Goal: Task Accomplishment & Management: Manage account settings

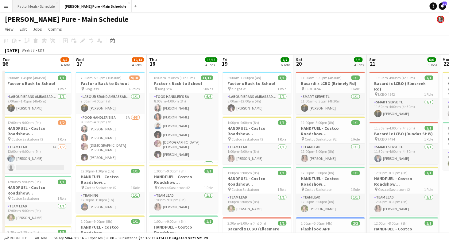
scroll to position [0, 228]
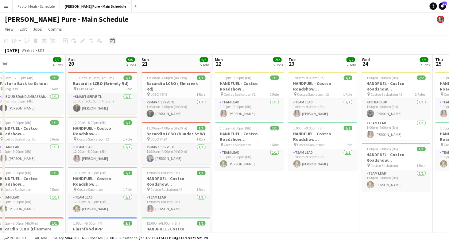
click at [114, 43] on icon "Date picker" at bounding box center [112, 40] width 5 height 5
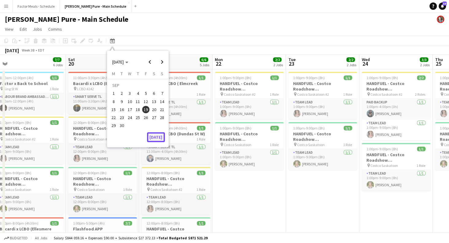
click at [162, 138] on button "[DATE]" at bounding box center [156, 137] width 18 height 10
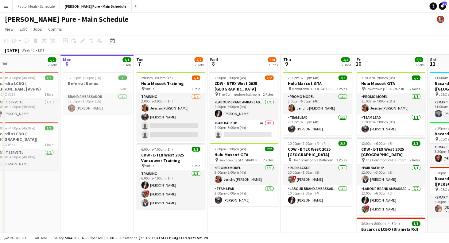
scroll to position [0, 171]
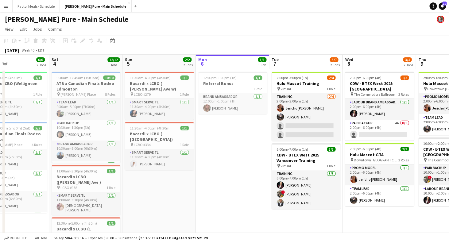
drag, startPoint x: 331, startPoint y: 224, endPoint x: 225, endPoint y: 214, distance: 107.3
click at [225, 214] on app-calendar-viewport "Wed 1 14/15 2 Jobs Thu 2 5/6 2 Jobs Fri 3 6/6 2 Jobs Sat 4 12/12 3 Jobs Sun 5 2…" at bounding box center [224, 245] width 449 height 381
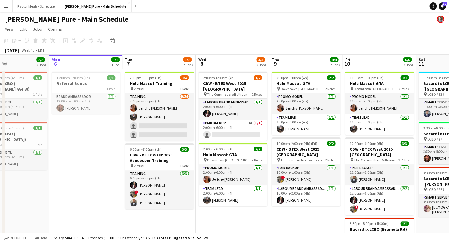
click at [225, 218] on app-date-cell "2:00pm-6:00pm (4h) 1/2 CDW - BTEX West 2025 [GEOGRAPHIC_DATA] pin The Commodore…" at bounding box center [232, 238] width 73 height 338
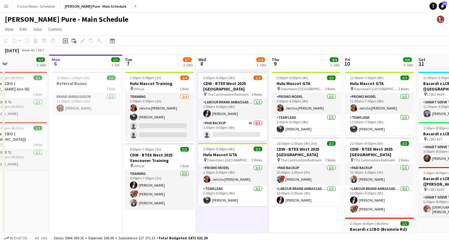
click at [66, 41] on icon at bounding box center [65, 41] width 3 height 3
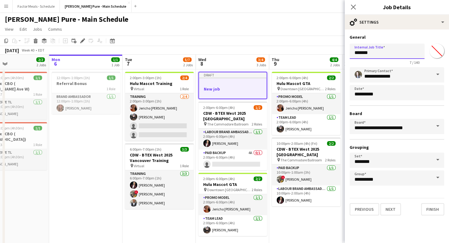
drag, startPoint x: 373, startPoint y: 52, endPoint x: 326, endPoint y: 52, distance: 47.0
click at [350, 52] on input "*******" at bounding box center [387, 51] width 75 height 15
click at [390, 213] on button "Next" at bounding box center [390, 209] width 21 height 12
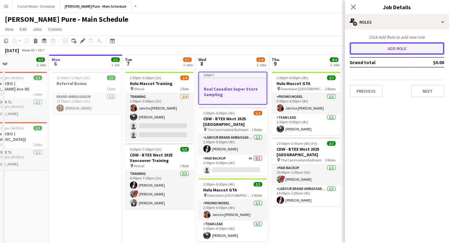
click at [376, 51] on button "Add role" at bounding box center [397, 48] width 95 height 12
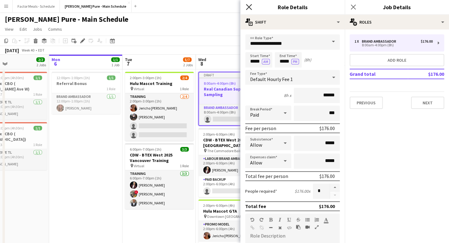
click at [248, 9] on icon at bounding box center [249, 7] width 6 height 6
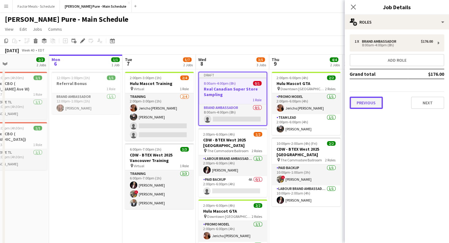
click at [370, 107] on button "Previous" at bounding box center [366, 103] width 33 height 12
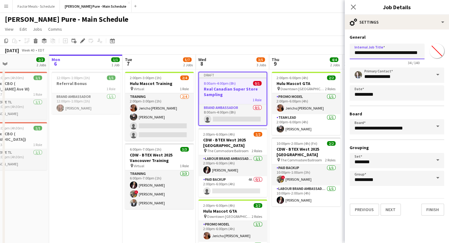
scroll to position [0, 0]
drag, startPoint x: 398, startPoint y: 53, endPoint x: 329, endPoint y: 56, distance: 69.4
click at [350, 56] on input "**********" at bounding box center [387, 52] width 75 height 16
type input "**********"
click at [437, 52] on input "*******" at bounding box center [437, 51] width 22 height 22
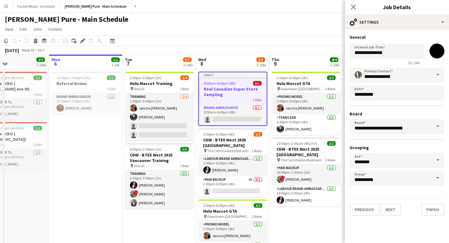
type input "*******"
click at [234, 77] on div "Draft" at bounding box center [233, 74] width 68 height 5
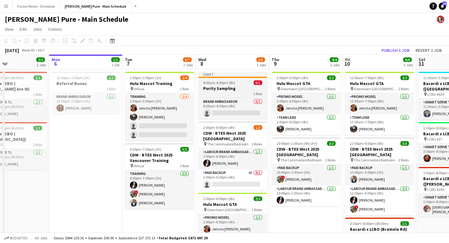
click at [230, 80] on app-job-card "Draft 8:00am-4:00pm (8h) 0/1 Purity Sampling 1 Role Brand Ambassador 0/1 8:00am…" at bounding box center [232, 95] width 69 height 47
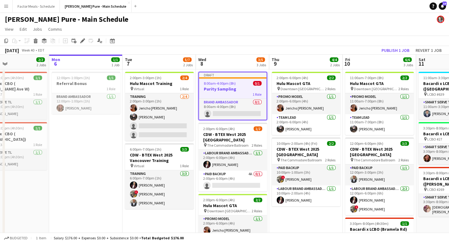
click at [223, 79] on app-job-card "Draft 8:00am-4:00pm (8h) 0/1 Purity Sampling 1 Role Brand Ambassador 0/1 8:00am…" at bounding box center [232, 96] width 69 height 48
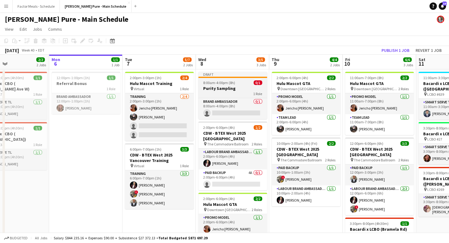
click at [218, 75] on div "Draft" at bounding box center [232, 74] width 69 height 5
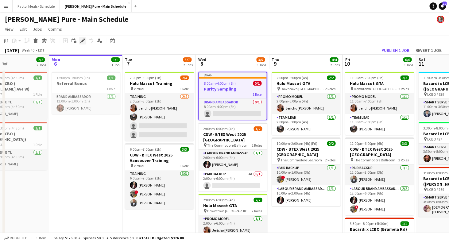
click at [84, 40] on icon "Edit" at bounding box center [82, 40] width 5 height 5
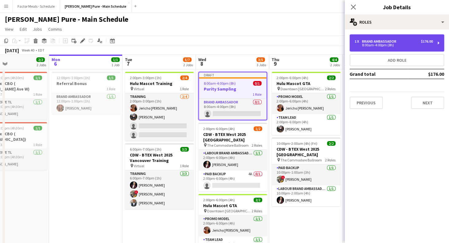
click at [381, 46] on div "8:00am-4:00pm (8h)" at bounding box center [393, 45] width 78 height 3
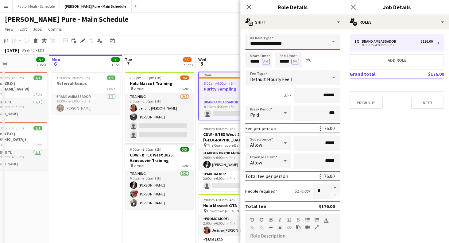
click at [318, 44] on input "**********" at bounding box center [292, 41] width 95 height 15
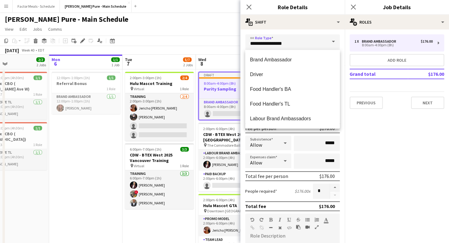
click at [330, 41] on span at bounding box center [333, 41] width 13 height 15
click at [287, 100] on mat-option "Food Handler's TL" at bounding box center [292, 104] width 95 height 15
type input "**********"
type input "******"
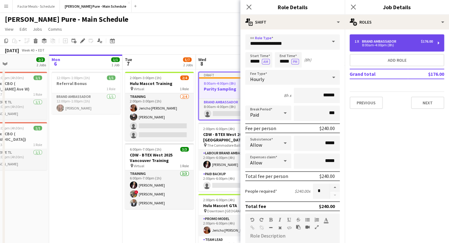
click at [370, 46] on div "8:00am-4:00pm (8h)" at bounding box center [393, 45] width 78 height 3
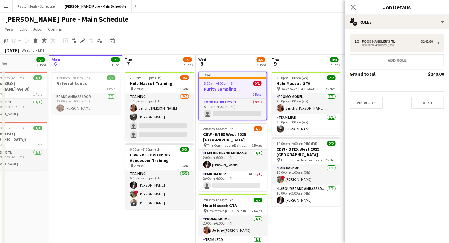
click at [217, 77] on div "Draft" at bounding box center [233, 74] width 68 height 5
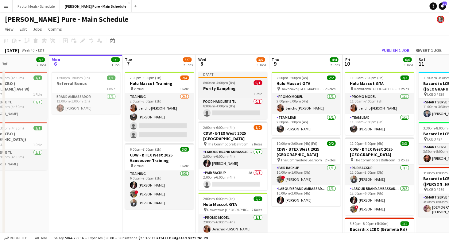
click at [215, 76] on div "Draft" at bounding box center [232, 74] width 69 height 5
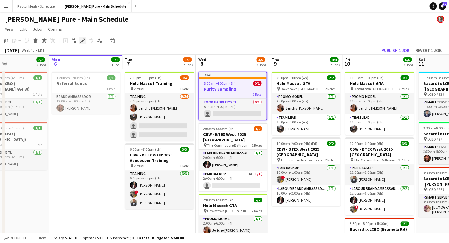
click at [83, 40] on icon at bounding box center [82, 40] width 3 height 3
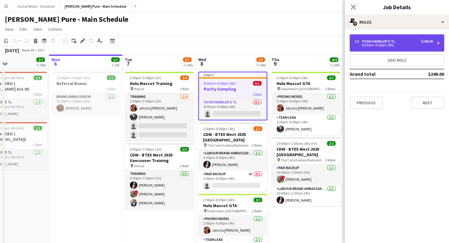
click at [394, 43] on div "Food Handler's TL" at bounding box center [380, 41] width 36 height 4
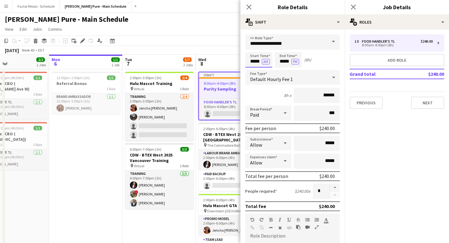
click at [257, 63] on input "*****" at bounding box center [258, 59] width 27 height 15
type input "*****"
click at [252, 49] on div at bounding box center [252, 49] width 12 height 6
click at [281, 64] on input "*****" at bounding box center [288, 59] width 27 height 15
type input "*****"
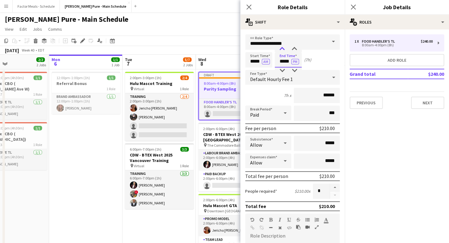
click at [281, 48] on div at bounding box center [282, 49] width 12 height 6
click at [419, 102] on button "Next" at bounding box center [427, 103] width 33 height 12
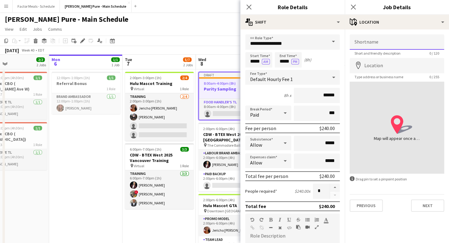
click at [381, 41] on input "Shortname" at bounding box center [397, 41] width 95 height 15
paste input "**********"
type input "**********"
click at [370, 64] on input "Location" at bounding box center [397, 65] width 95 height 15
paste input "**********"
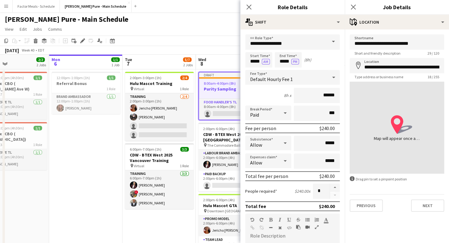
type input "**********"
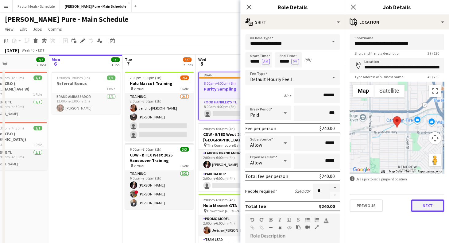
click at [430, 207] on button "Next" at bounding box center [427, 205] width 33 height 12
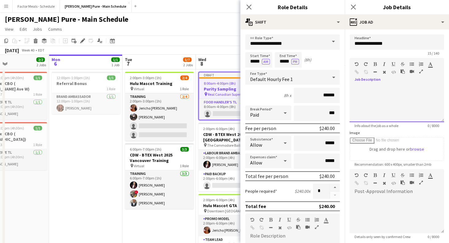
click at [379, 88] on div at bounding box center [397, 103] width 95 height 37
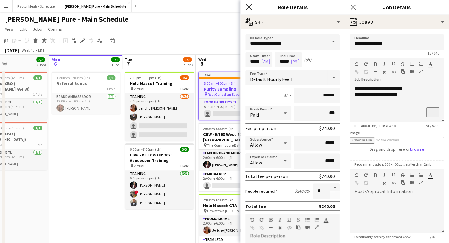
click at [251, 6] on icon "Close pop-in" at bounding box center [249, 7] width 6 height 6
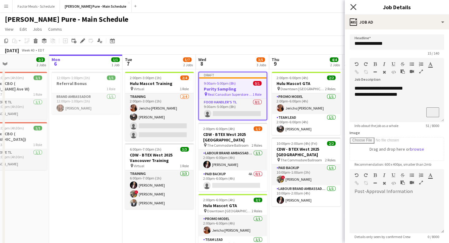
click at [352, 10] on icon "Close pop-in" at bounding box center [353, 7] width 6 height 6
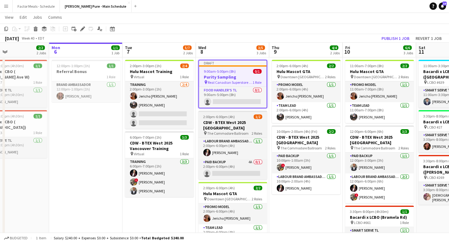
scroll to position [0, 0]
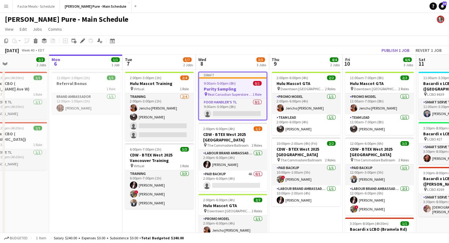
click at [217, 73] on div "Draft" at bounding box center [233, 74] width 68 height 5
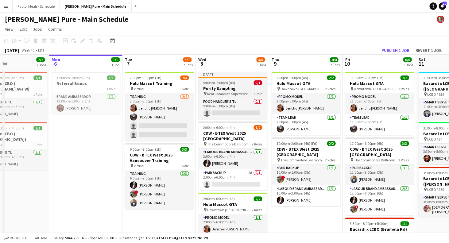
click at [217, 73] on div "Draft" at bounding box center [232, 74] width 69 height 5
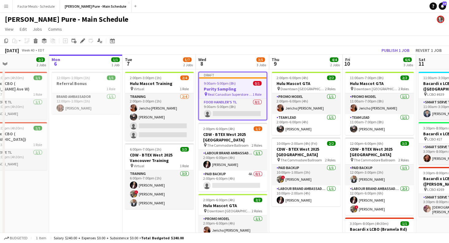
click at [296, 219] on app-date-cell "2:00pm-6:00pm (4h) 2/2 [GEOGRAPHIC_DATA] pin Downtown Toronto 2 Roles Promo mod…" at bounding box center [305, 238] width 73 height 338
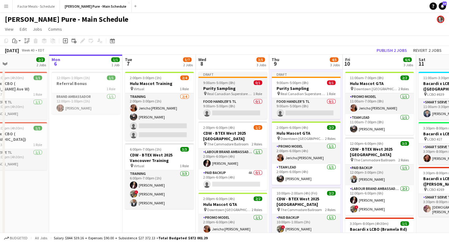
click at [225, 75] on div "Draft" at bounding box center [232, 74] width 69 height 5
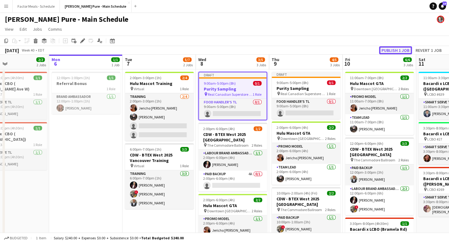
click at [389, 50] on button "Publish 1 job" at bounding box center [395, 50] width 33 height 8
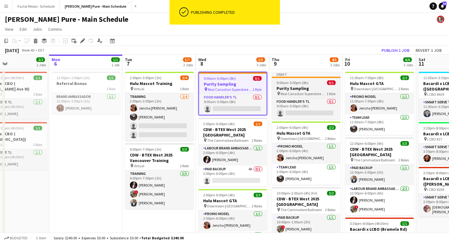
click at [305, 76] on div "Draft" at bounding box center [306, 74] width 69 height 5
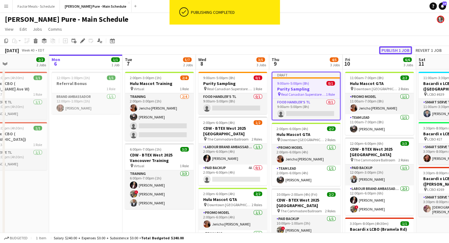
click at [395, 50] on button "Publish 1 job" at bounding box center [395, 50] width 33 height 8
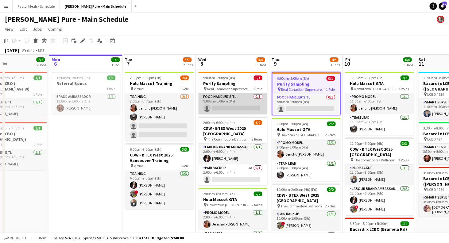
click at [213, 101] on app-card-role "Food Handler's TL 0/1 9:00am-5:00pm (8h) single-neutral-actions" at bounding box center [232, 103] width 69 height 21
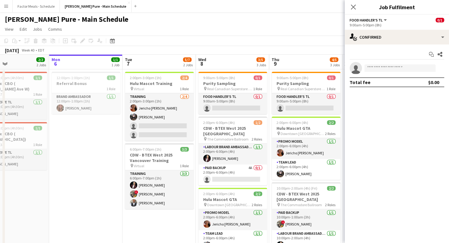
click at [352, 2] on div "Close pop-in" at bounding box center [353, 7] width 17 height 14
click at [219, 73] on div at bounding box center [232, 72] width 69 height 1
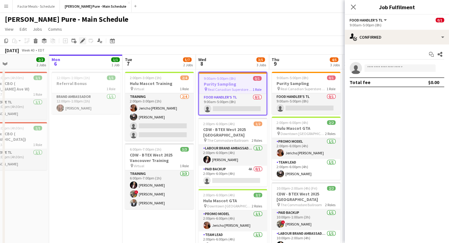
click at [80, 41] on div "Edit" at bounding box center [82, 40] width 7 height 7
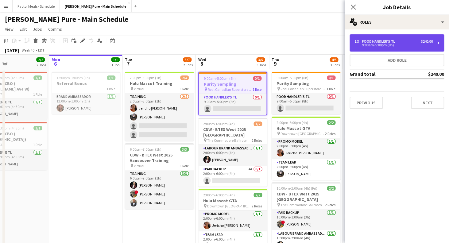
click at [403, 43] on div "1 x Food Handler's TL $240.00" at bounding box center [393, 41] width 78 height 4
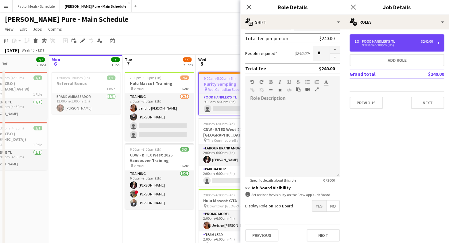
scroll to position [143, 0]
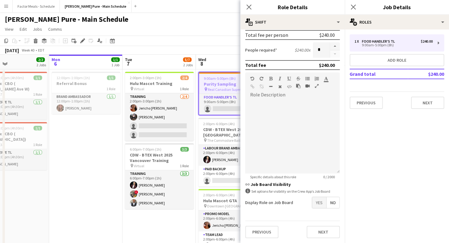
click at [318, 202] on span "Yes" at bounding box center [319, 202] width 14 height 11
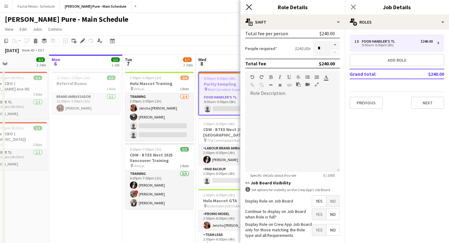
click at [251, 6] on icon "Close pop-in" at bounding box center [249, 7] width 6 height 6
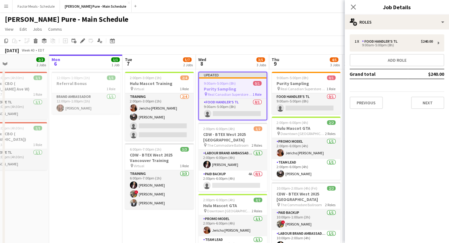
click at [348, 6] on div "Close pop-in" at bounding box center [353, 7] width 17 height 14
click at [288, 99] on app-card-role "Food Handler's TL 0/1 9:00am-5:00pm (8h) single-neutral-actions" at bounding box center [306, 103] width 69 height 21
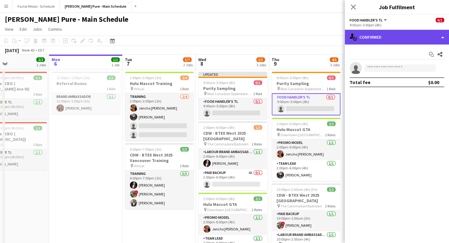
click at [389, 40] on div "single-neutral-actions-check-2 Confirmed" at bounding box center [397, 37] width 104 height 15
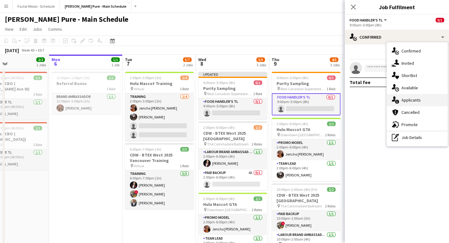
click at [408, 98] on span "Applicants" at bounding box center [410, 100] width 19 height 6
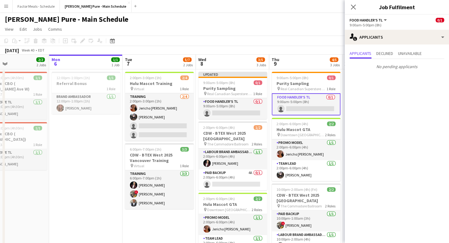
click at [354, 2] on div "Close pop-in" at bounding box center [353, 7] width 17 height 14
click at [285, 69] on app-board-header-date "Thu 9 4/5 3 Jobs" at bounding box center [305, 62] width 73 height 15
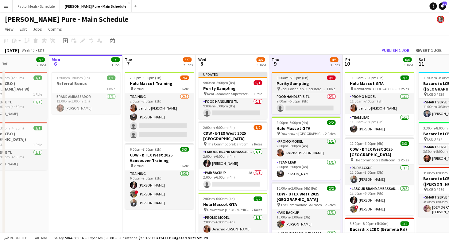
click at [285, 73] on div at bounding box center [306, 72] width 69 height 1
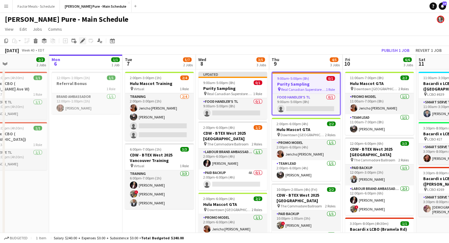
click at [83, 41] on icon at bounding box center [82, 40] width 3 height 3
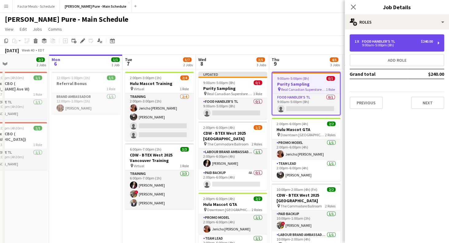
click at [396, 45] on div "9:00am-5:00pm (8h)" at bounding box center [393, 45] width 78 height 3
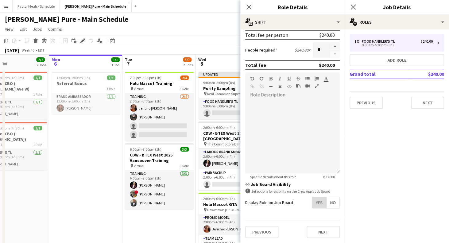
click at [318, 207] on span "Yes" at bounding box center [319, 202] width 14 height 11
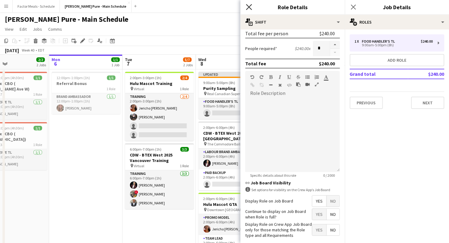
click at [249, 8] on icon "Close pop-in" at bounding box center [249, 7] width 6 height 6
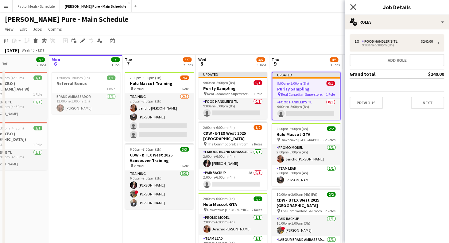
click at [354, 8] on icon "Close pop-in" at bounding box center [353, 7] width 6 height 6
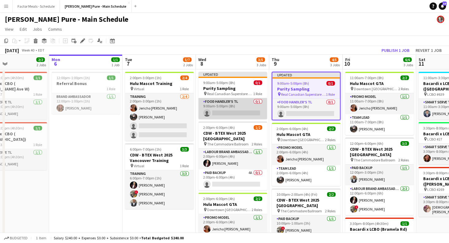
click at [210, 104] on app-card-role "Food Handler's TL 0/1 9:00am-5:00pm (8h) single-neutral-actions" at bounding box center [232, 108] width 69 height 21
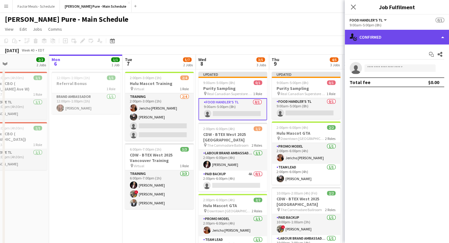
click at [406, 36] on div "single-neutral-actions-check-2 Confirmed" at bounding box center [397, 37] width 104 height 15
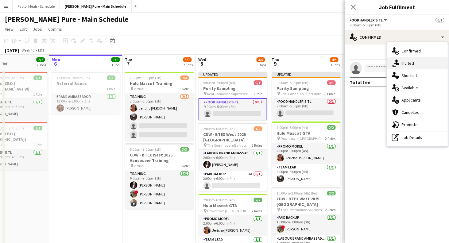
click at [407, 66] on span "Invited" at bounding box center [407, 63] width 13 height 6
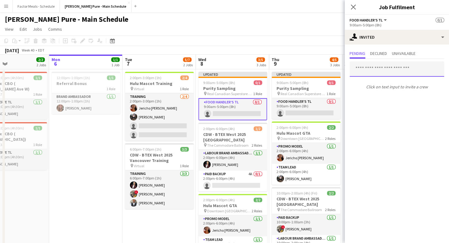
click at [368, 68] on input "text" at bounding box center [397, 68] width 95 height 15
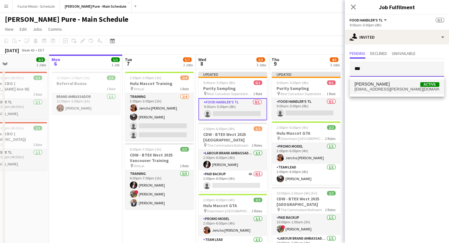
type input "***"
click at [379, 87] on span "[EMAIL_ADDRESS][PERSON_NAME][DOMAIN_NAME]" at bounding box center [396, 89] width 85 height 5
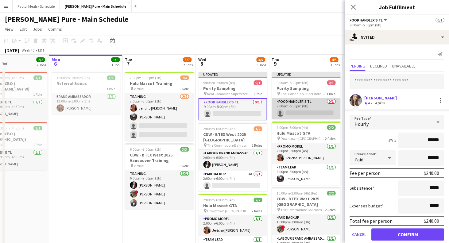
click at [309, 108] on app-card-role "Food Handler's TL 0/1 9:00am-5:00pm (8h) single-neutral-actions" at bounding box center [306, 108] width 69 height 21
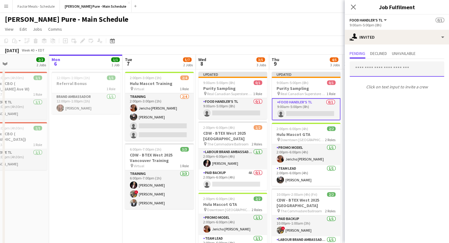
click at [366, 67] on input "text" at bounding box center [397, 68] width 95 height 15
type input "*"
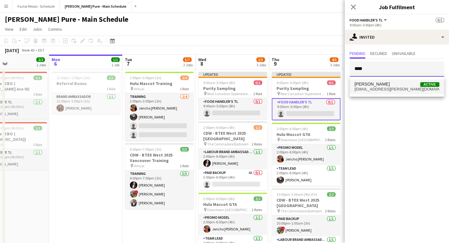
type input "****"
click at [369, 93] on mat-option "[PERSON_NAME] Active [EMAIL_ADDRESS][PERSON_NAME][DOMAIN_NAME]" at bounding box center [397, 86] width 95 height 15
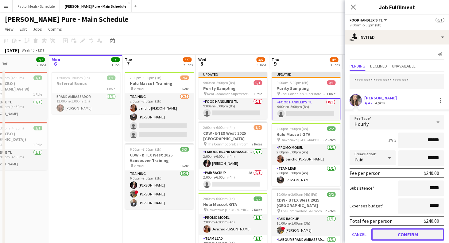
click at [403, 235] on button "Confirm" at bounding box center [407, 234] width 73 height 12
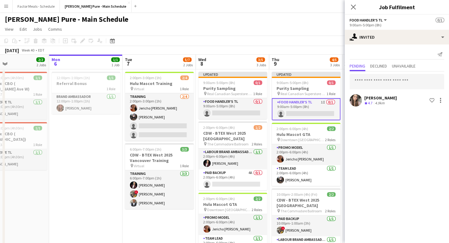
click at [348, 15] on div "Close pop-in Job Fulfilment" at bounding box center [397, 7] width 104 height 15
click at [353, 8] on icon at bounding box center [353, 7] width 6 height 6
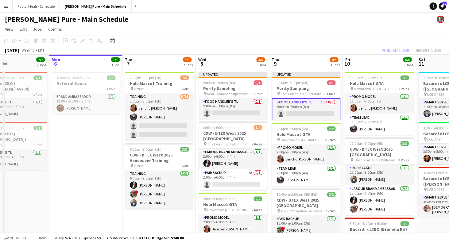
click at [282, 72] on app-date-cell "Updated 9:00am-5:00pm (8h) 0/1 Purity Sampling pin Real Canadian Superstore 152…" at bounding box center [305, 174] width 73 height 210
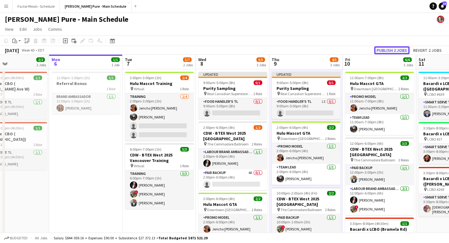
click at [391, 50] on button "Publish 2 jobs" at bounding box center [391, 50] width 35 height 8
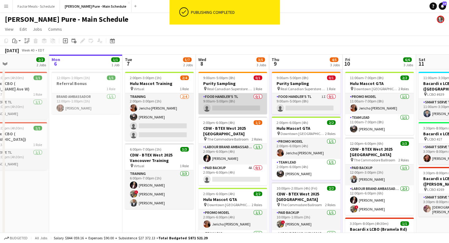
click at [213, 98] on app-card-role "Food Handler's TL 0/1 9:00am-5:00pm (8h) single-neutral-actions" at bounding box center [232, 103] width 69 height 21
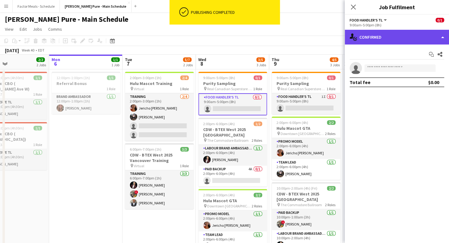
click at [394, 37] on div "single-neutral-actions-check-2 Confirmed" at bounding box center [397, 37] width 104 height 15
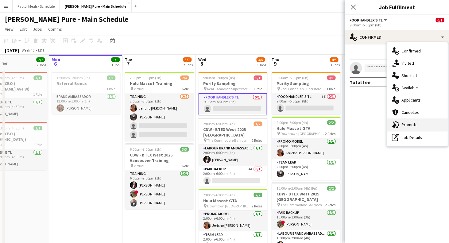
click at [399, 129] on div "advertising-megaphone Promote" at bounding box center [417, 124] width 61 height 12
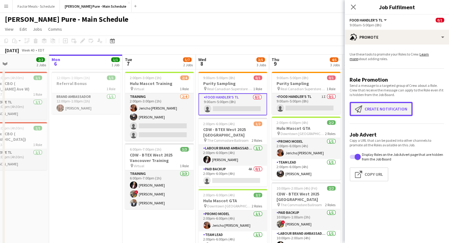
click at [383, 109] on button "Create notification Create notification" at bounding box center [381, 109] width 63 height 14
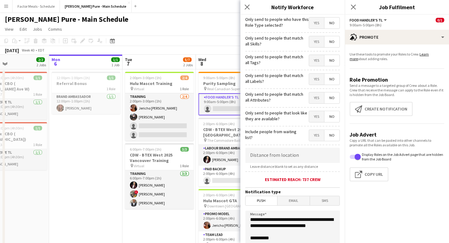
click at [297, 203] on span "Email" at bounding box center [293, 200] width 33 height 9
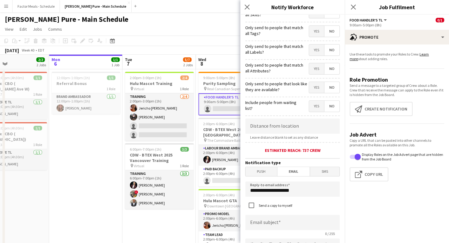
scroll to position [52, 0]
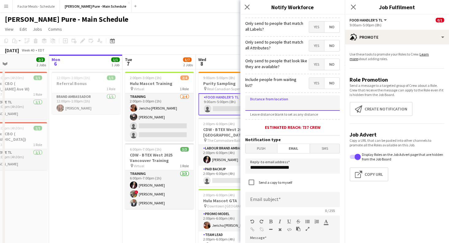
click at [260, 105] on input at bounding box center [292, 102] width 95 height 15
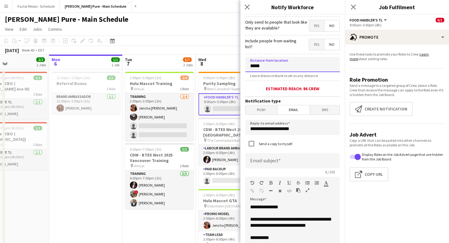
scroll to position [134, 0]
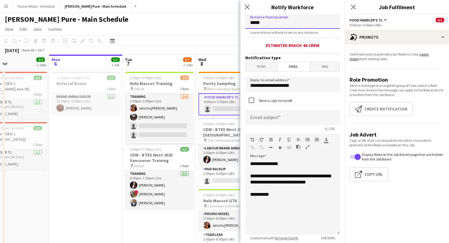
type input "*****"
drag, startPoint x: 296, startPoint y: 87, endPoint x: 196, endPoint y: 83, distance: 100.4
click at [245, 83] on input "**********" at bounding box center [292, 83] width 95 height 15
type input "**********"
click at [283, 120] on input at bounding box center [292, 117] width 95 height 15
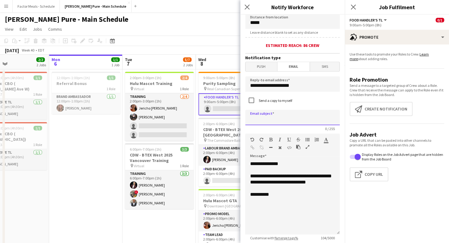
type input "*"
type input "**********"
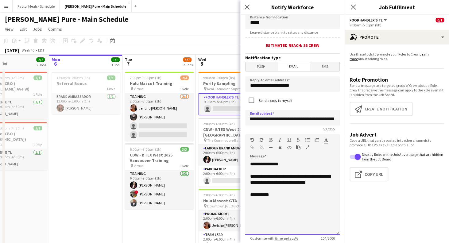
click at [273, 206] on div "**********" at bounding box center [292, 198] width 95 height 74
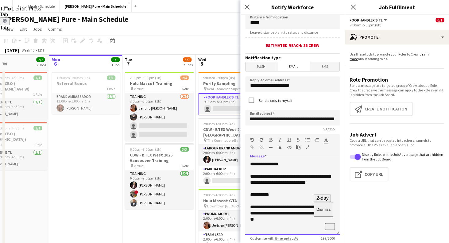
click at [321, 221] on div "**********" at bounding box center [292, 198] width 95 height 74
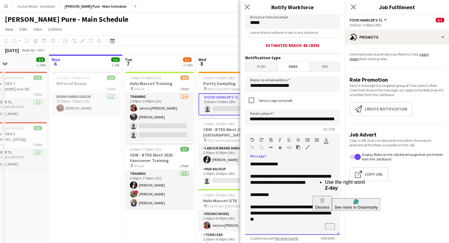
click at [321, 221] on div "**********" at bounding box center [292, 198] width 95 height 74
click at [320, 190] on html "Menu Boards Boards Boards All jobs Status Workforce Workforce My Workforce Recr…" at bounding box center [224, 159] width 449 height 318
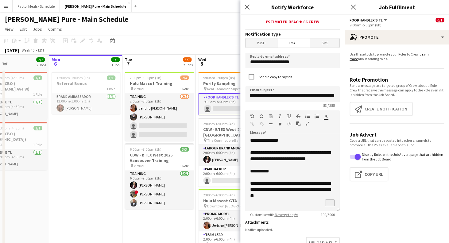
scroll to position [159, 0]
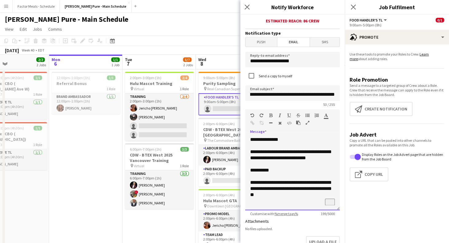
click at [301, 203] on div "**********" at bounding box center [292, 174] width 95 height 74
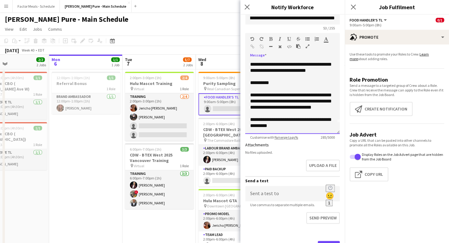
scroll to position [265, 0]
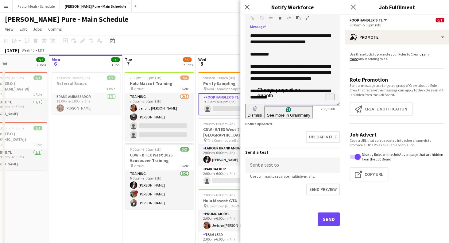
click at [257, 99] on html "Menu Boards Boards Boards All jobs Status Workforce Workforce My Workforce Recr…" at bounding box center [224, 159] width 449 height 318
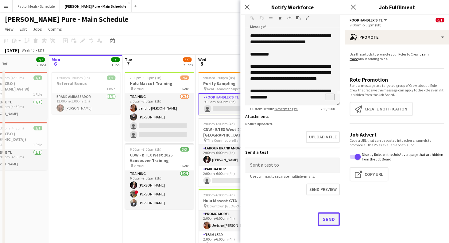
click at [329, 220] on button "Send" at bounding box center [329, 219] width 22 height 14
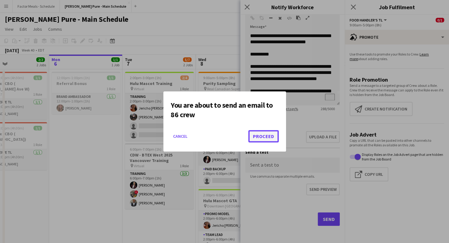
click at [261, 139] on button "Proceed" at bounding box center [263, 136] width 30 height 12
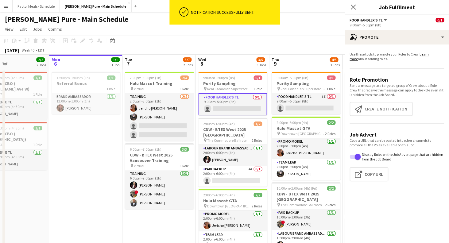
scroll to position [0, 171]
click at [229, 103] on app-card-role "Food Handler's TL 0/1 9:00am-5:00pm (8h) single-neutral-actions" at bounding box center [232, 104] width 69 height 22
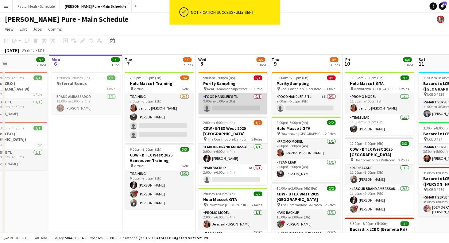
click at [235, 108] on app-card-role "Food Handler's TL 0/1 9:00am-5:00pm (8h) single-neutral-actions" at bounding box center [232, 103] width 69 height 21
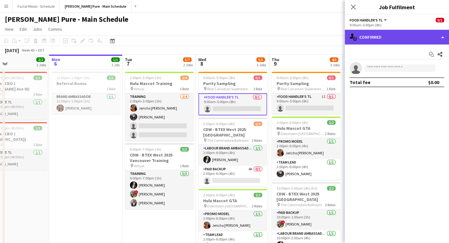
click at [392, 37] on div "single-neutral-actions-check-2 Confirmed" at bounding box center [397, 37] width 104 height 15
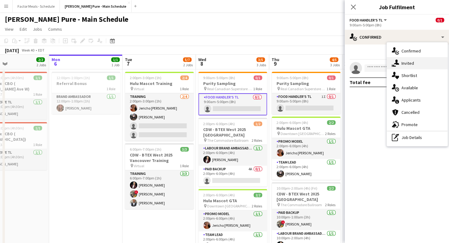
click at [402, 68] on div "single-neutral-actions-share-1 Invited" at bounding box center [417, 63] width 61 height 12
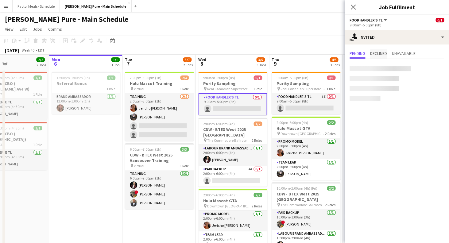
click at [383, 53] on span "Declined" at bounding box center [378, 53] width 17 height 4
click at [357, 55] on span "Pending" at bounding box center [358, 53] width 16 height 4
click at [360, 73] on input "text" at bounding box center [397, 68] width 95 height 15
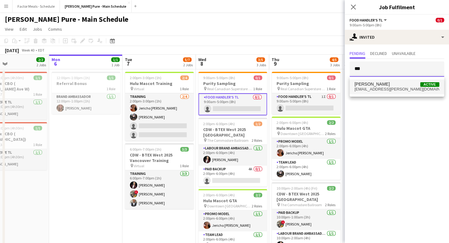
type input "***"
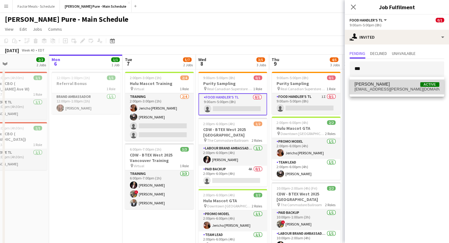
click at [365, 87] on span "[PERSON_NAME]" at bounding box center [371, 84] width 35 height 5
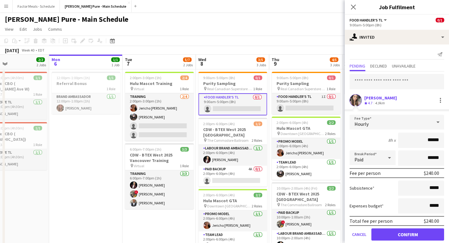
scroll to position [10, 0]
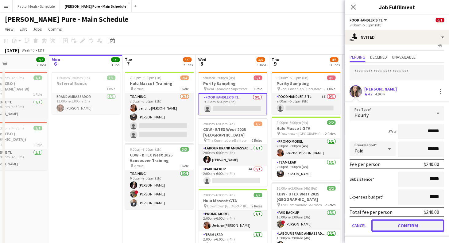
click at [389, 226] on button "Confirm" at bounding box center [407, 225] width 73 height 12
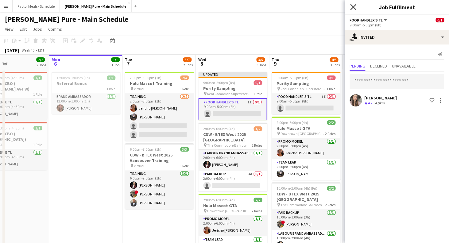
click at [352, 7] on icon at bounding box center [353, 7] width 6 height 6
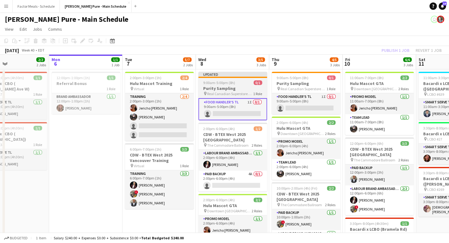
click at [218, 75] on div "Updated" at bounding box center [232, 74] width 69 height 5
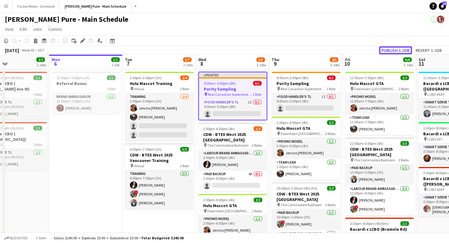
click at [392, 51] on button "Publish 1 job" at bounding box center [395, 50] width 33 height 8
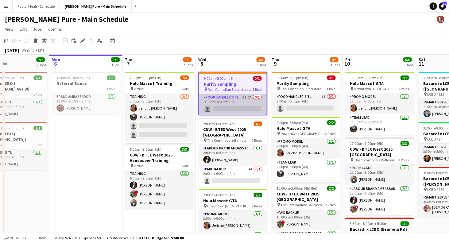
click at [235, 98] on app-card-role "Food Handler's TL 1I 2A 0/1 9:00am-5:00pm (8h) single-neutral-actions" at bounding box center [233, 104] width 68 height 21
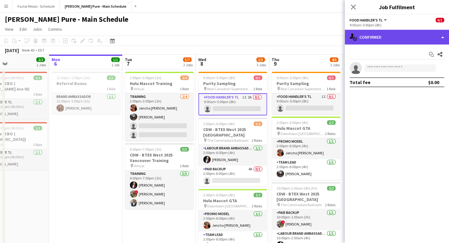
click at [375, 41] on div "single-neutral-actions-check-2 Confirmed" at bounding box center [397, 37] width 104 height 15
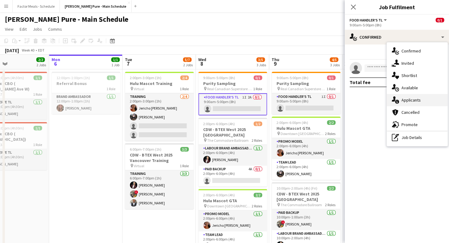
click at [401, 103] on div "single-neutral-actions-information Applicants" at bounding box center [417, 100] width 61 height 12
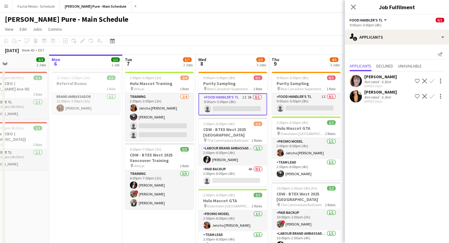
click at [389, 77] on div "[PERSON_NAME]" at bounding box center [380, 77] width 33 height 6
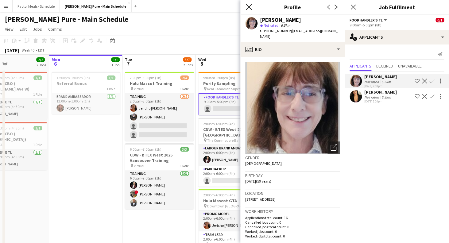
click at [246, 6] on icon "Close pop-in" at bounding box center [249, 7] width 6 height 6
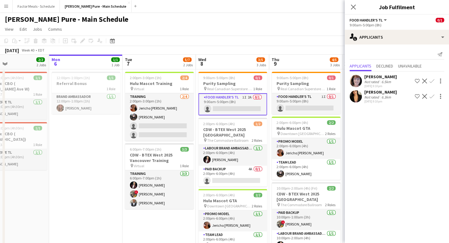
click at [376, 91] on div "[PERSON_NAME]" at bounding box center [380, 92] width 33 height 6
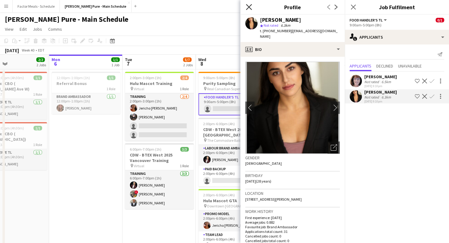
click at [247, 7] on icon "Close pop-in" at bounding box center [249, 7] width 6 height 6
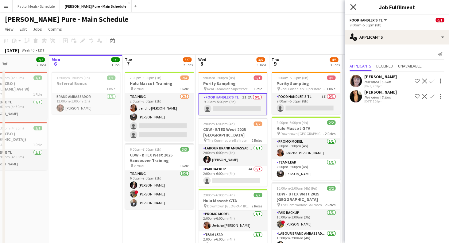
click at [354, 8] on icon at bounding box center [353, 7] width 6 height 6
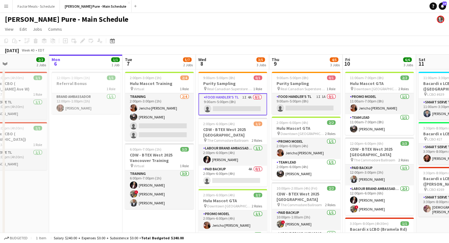
click at [231, 98] on app-card-role "Food Handler's TL 1I 4A 0/1 9:00am-5:00pm (8h) single-neutral-actions" at bounding box center [232, 104] width 69 height 22
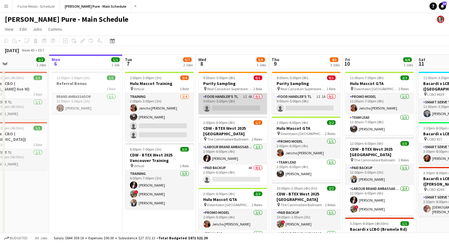
click at [231, 98] on app-card-role "Food Handler's TL 1I 4A 0/1 9:00am-5:00pm (8h) single-neutral-actions" at bounding box center [232, 103] width 69 height 21
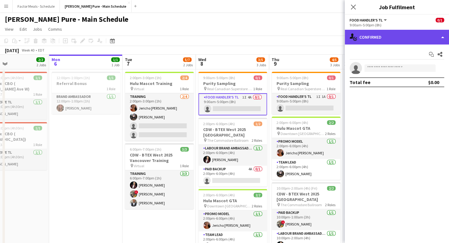
click at [374, 37] on div "single-neutral-actions-check-2 Confirmed" at bounding box center [397, 37] width 104 height 15
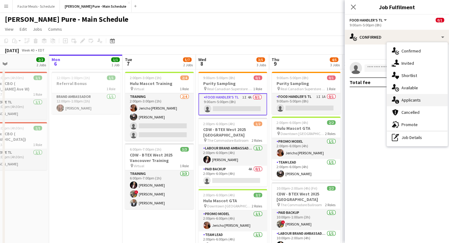
click at [416, 100] on span "Applicants" at bounding box center [410, 100] width 19 height 6
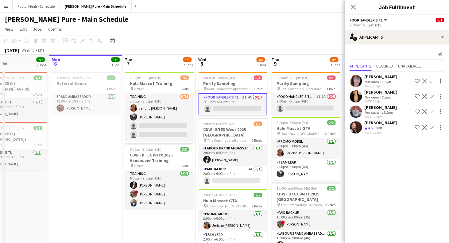
click at [380, 124] on div "[PERSON_NAME]" at bounding box center [380, 123] width 33 height 6
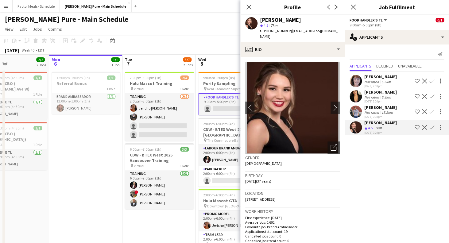
click at [374, 109] on div "[PERSON_NAME]" at bounding box center [380, 108] width 33 height 6
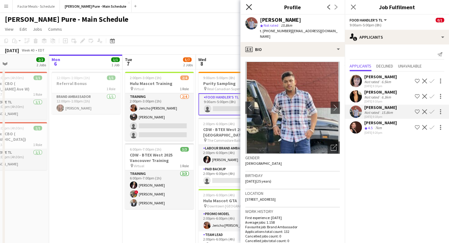
click at [250, 6] on icon at bounding box center [249, 7] width 6 height 6
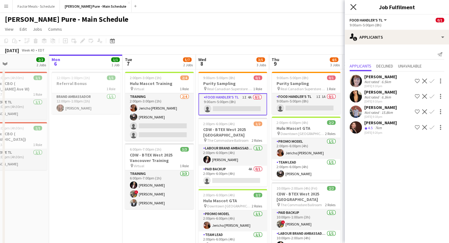
click at [353, 7] on icon at bounding box center [353, 7] width 6 height 6
